Goal: Contribute content: Contribute content

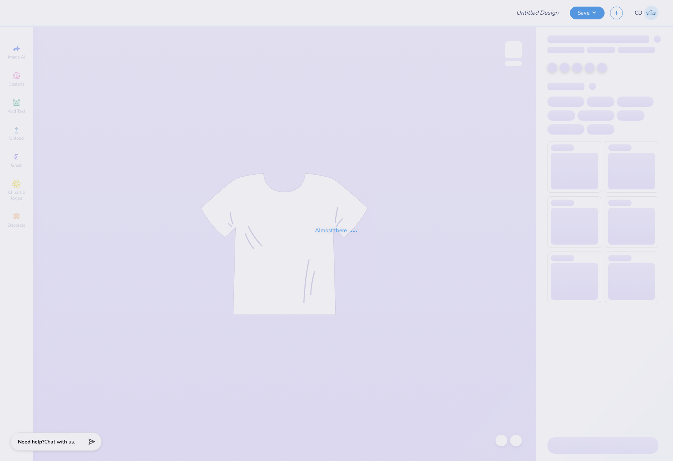
type input "[PERSON_NAME] [PERSON_NAME] New Member Merch"
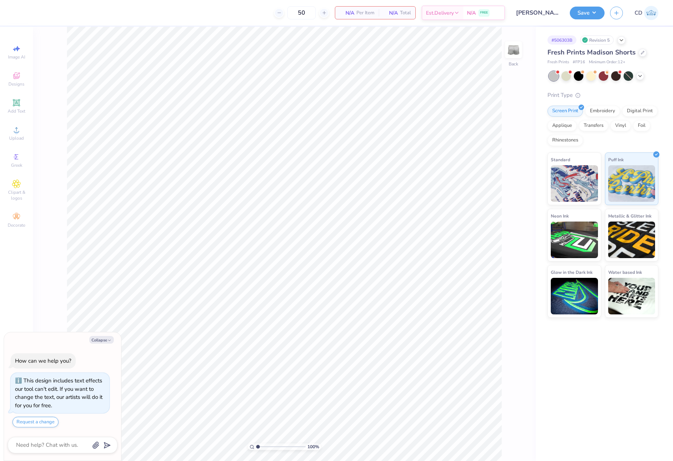
scroll to position [12, 0]
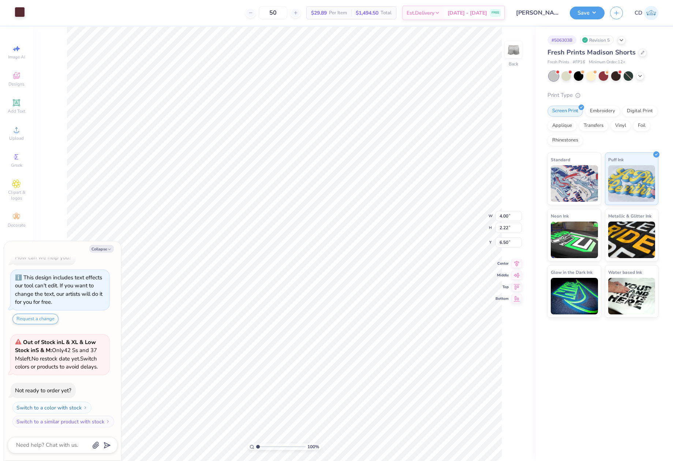
click at [18, 14] on div at bounding box center [20, 12] width 10 height 10
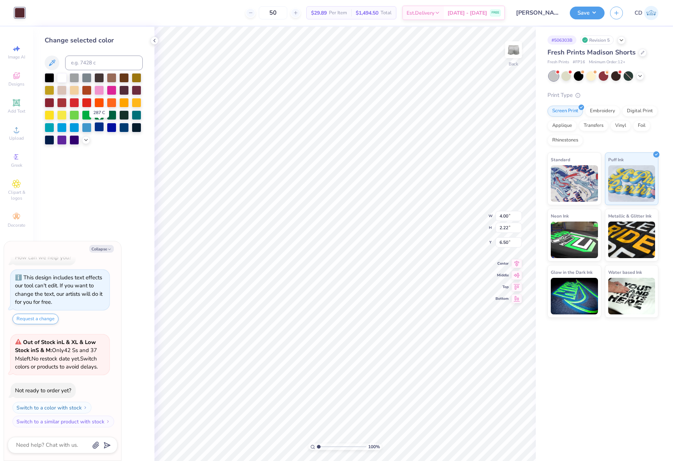
type textarea "x"
click at [91, 65] on input at bounding box center [104, 63] width 78 height 15
type input "541"
type textarea "x"
click at [586, 19] on div "Save" at bounding box center [587, 13] width 35 height 13
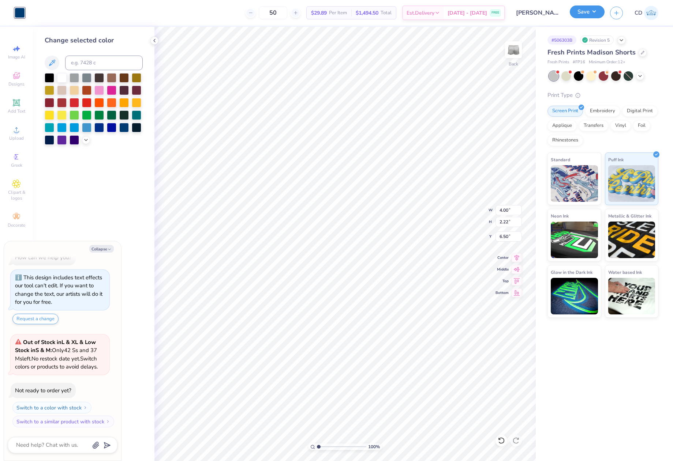
click at [580, 14] on button "Save" at bounding box center [587, 11] width 35 height 13
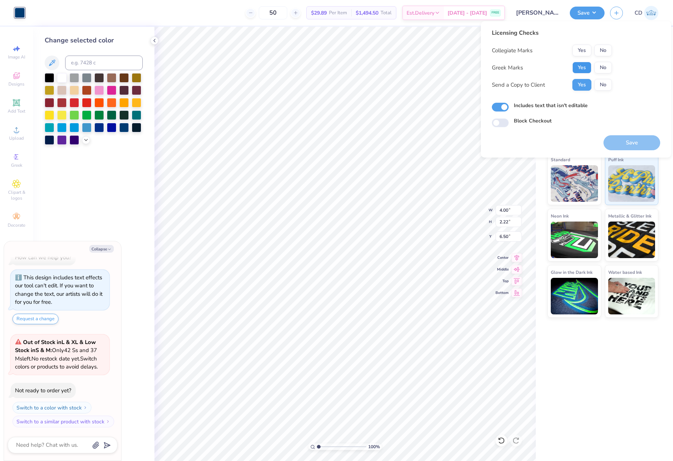
click at [578, 67] on button "Yes" at bounding box center [581, 68] width 19 height 12
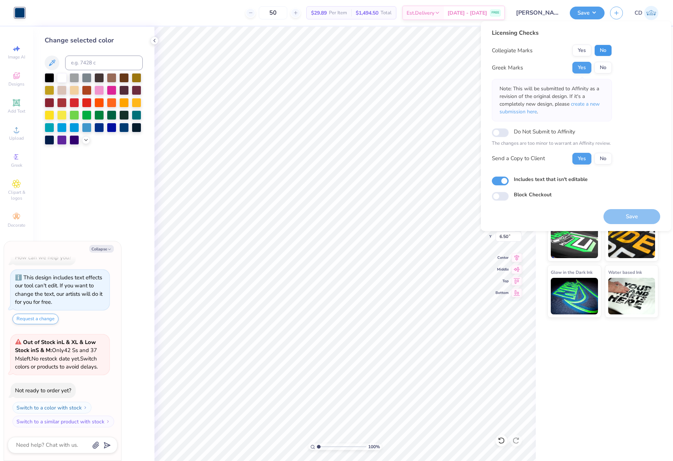
click at [603, 45] on button "No" at bounding box center [603, 51] width 18 height 12
drag, startPoint x: 634, startPoint y: 222, endPoint x: 625, endPoint y: 221, distance: 8.8
click at [634, 222] on button "Save" at bounding box center [631, 216] width 57 height 15
type textarea "x"
